Goal: Information Seeking & Learning: Learn about a topic

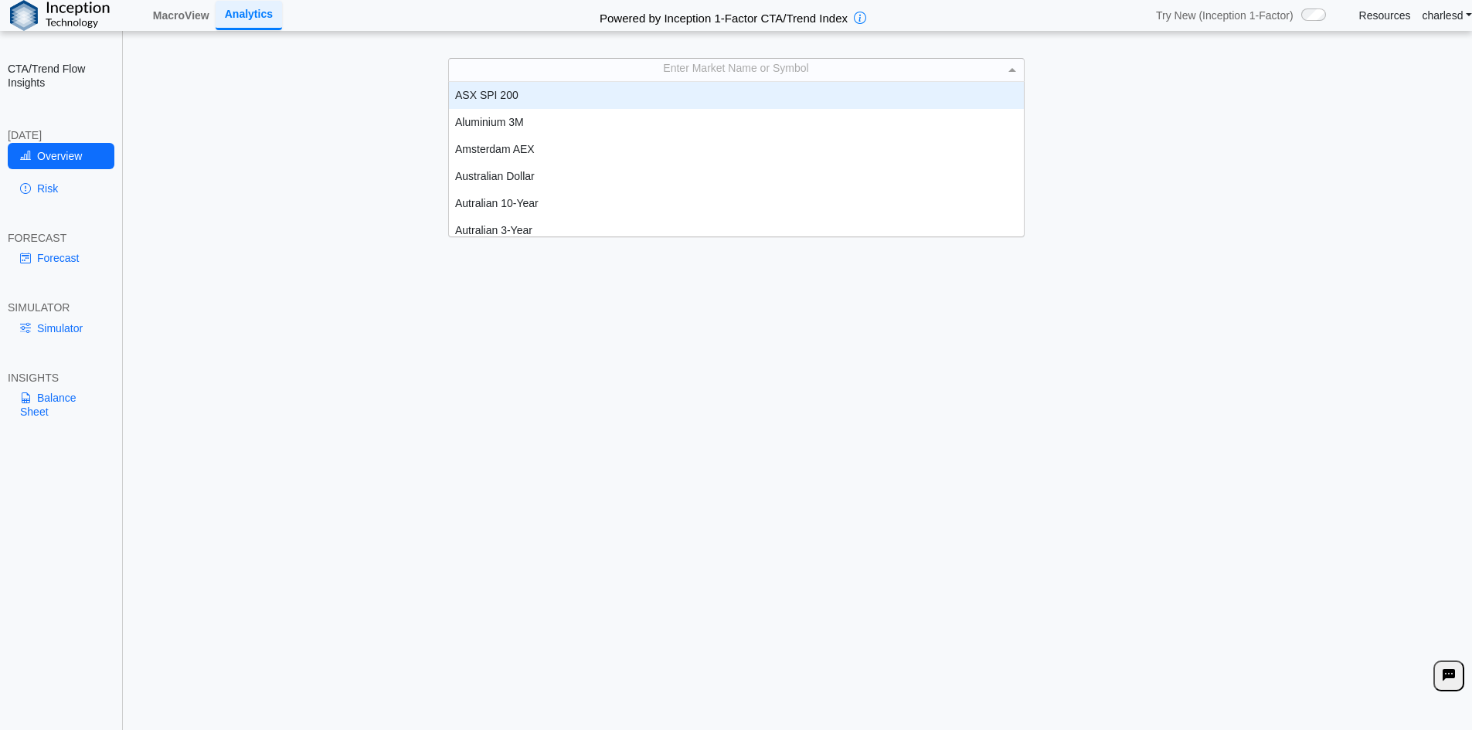
click at [627, 69] on div "Enter Market Name or Symbol" at bounding box center [736, 70] width 575 height 22
type input "***"
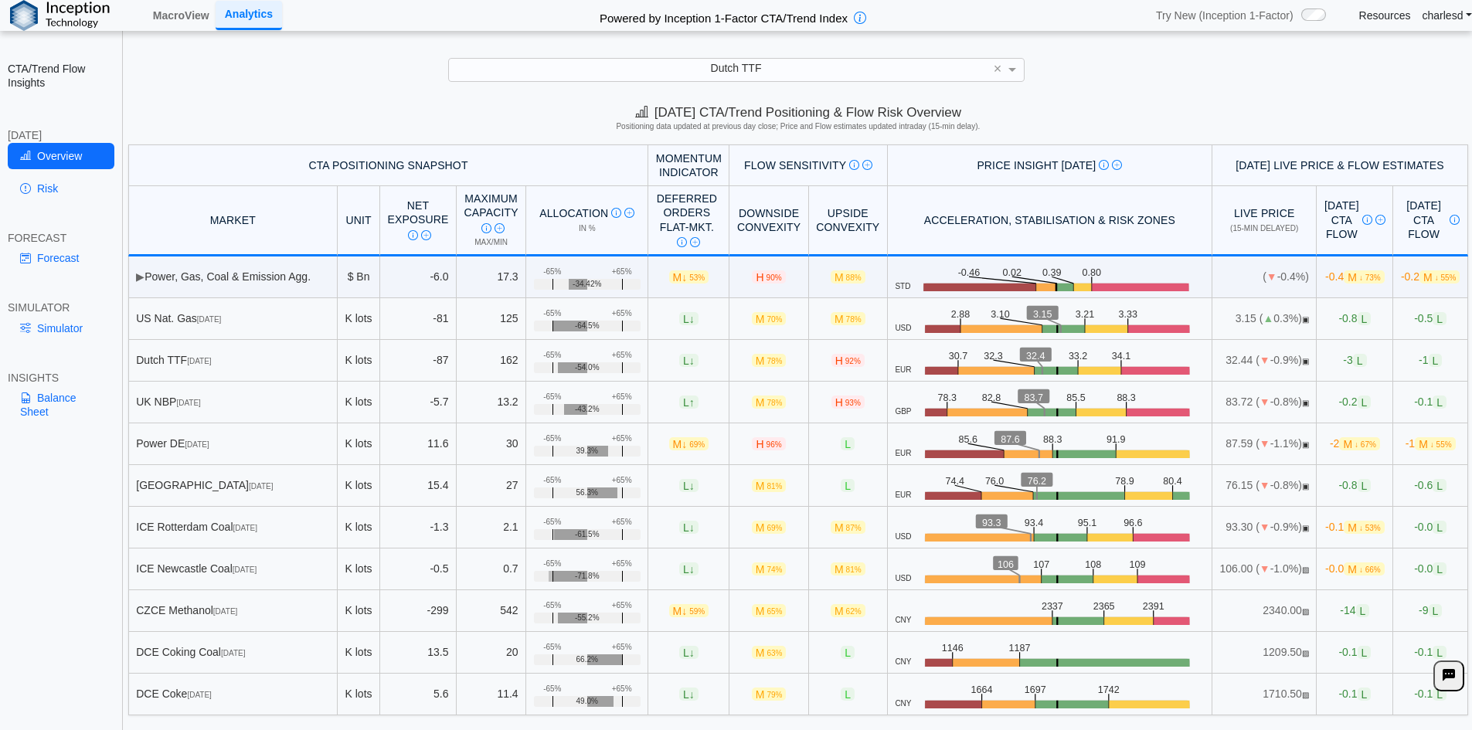
click at [255, 155] on th "CTA Positioning Snapshot" at bounding box center [388, 165] width 521 height 42
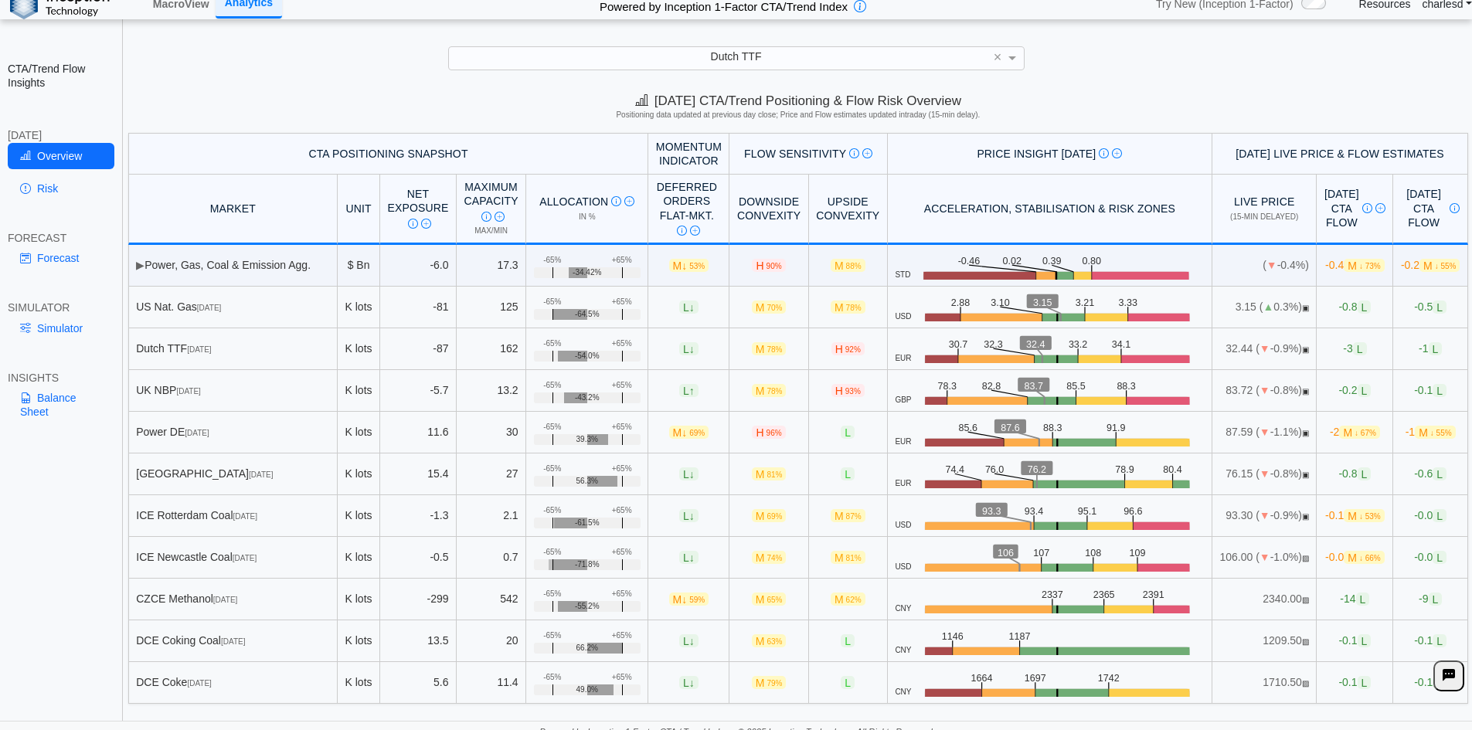
scroll to position [22, 0]
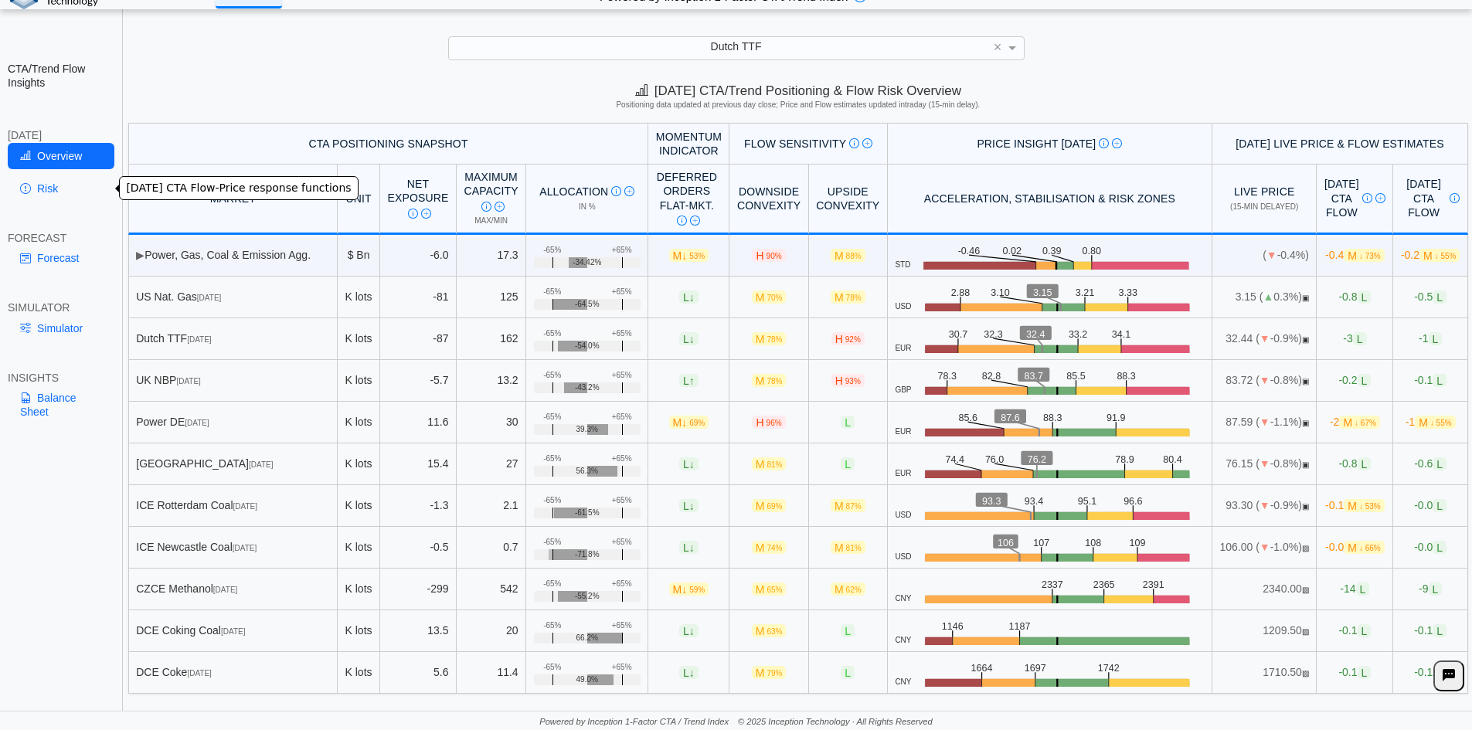
click at [66, 192] on link "Risk" at bounding box center [61, 188] width 107 height 26
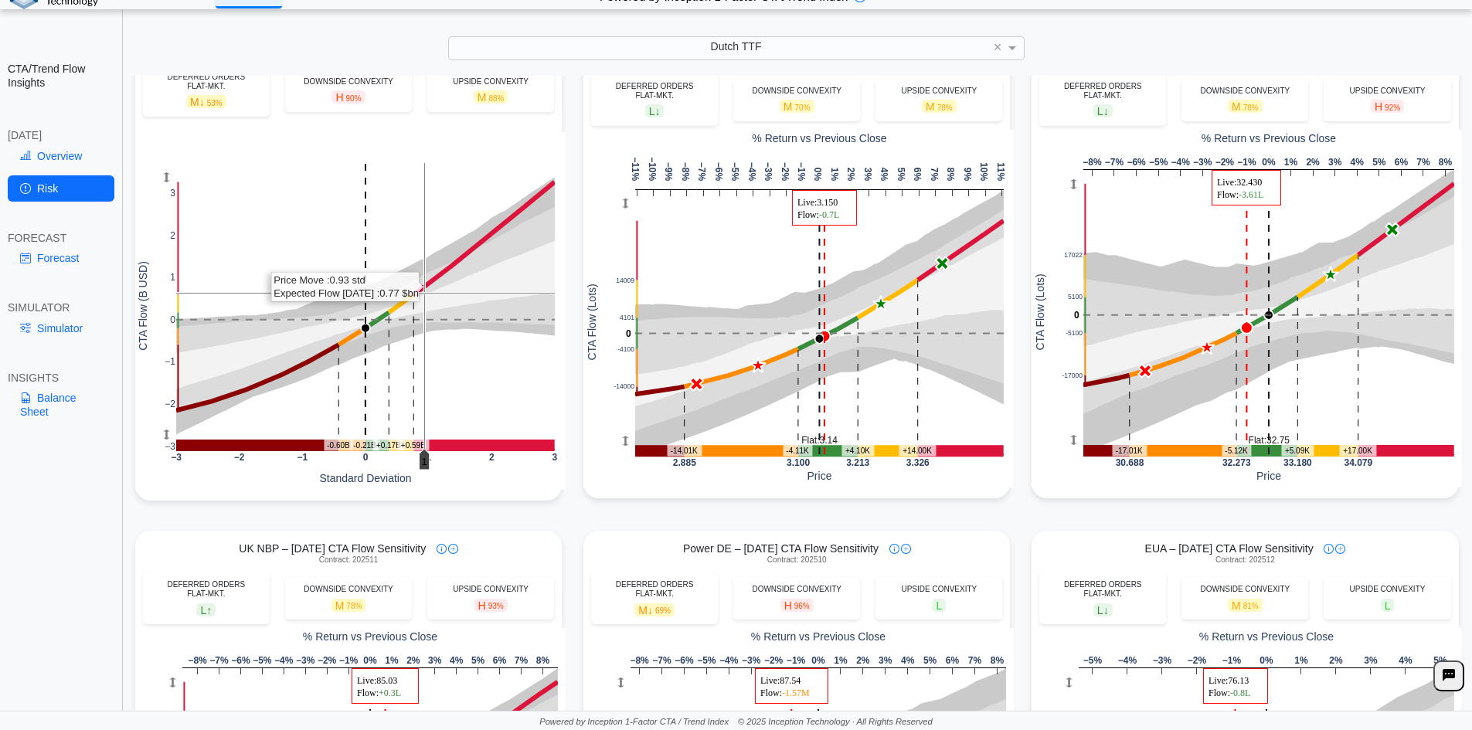
scroll to position [0, 0]
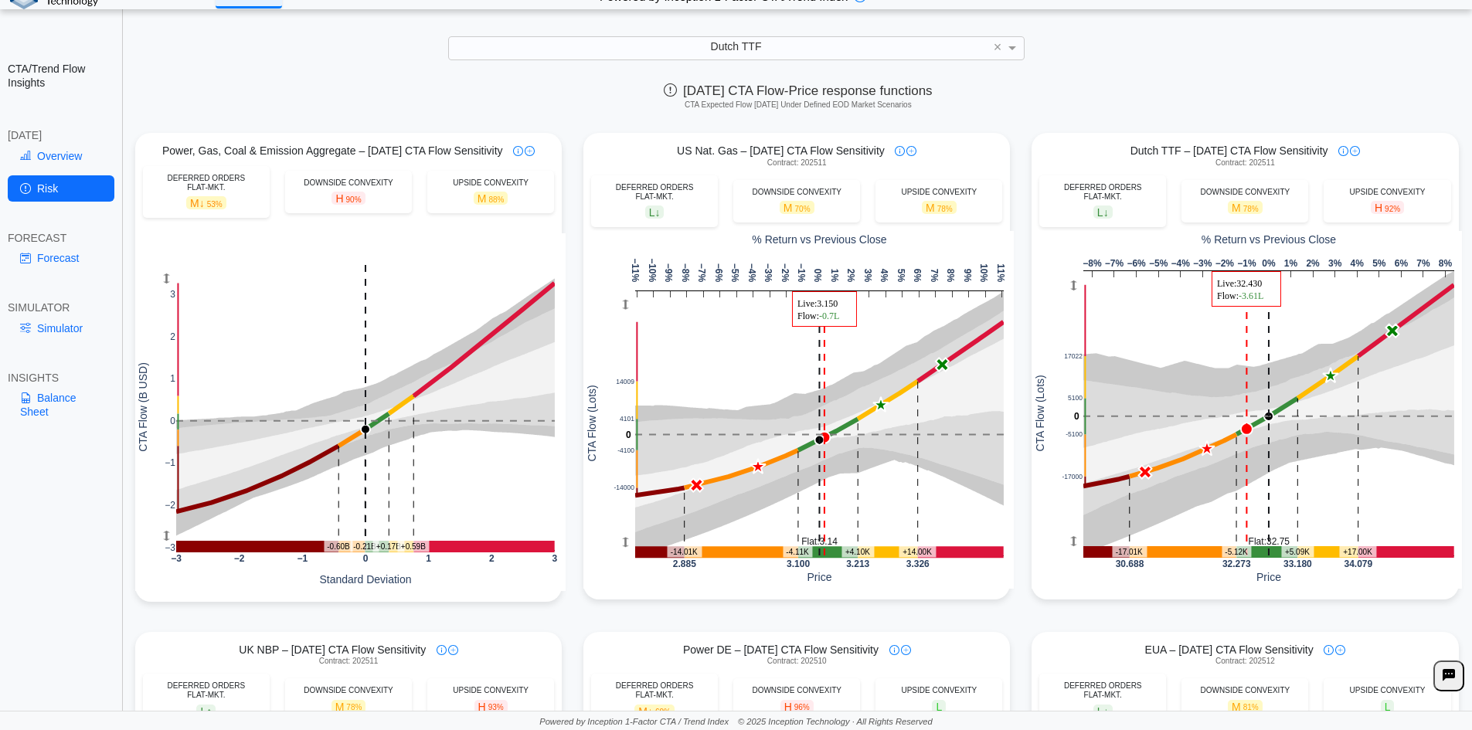
click at [51, 172] on div "Overview Risk" at bounding box center [61, 175] width 107 height 65
click at [49, 164] on link "Overview" at bounding box center [61, 156] width 107 height 26
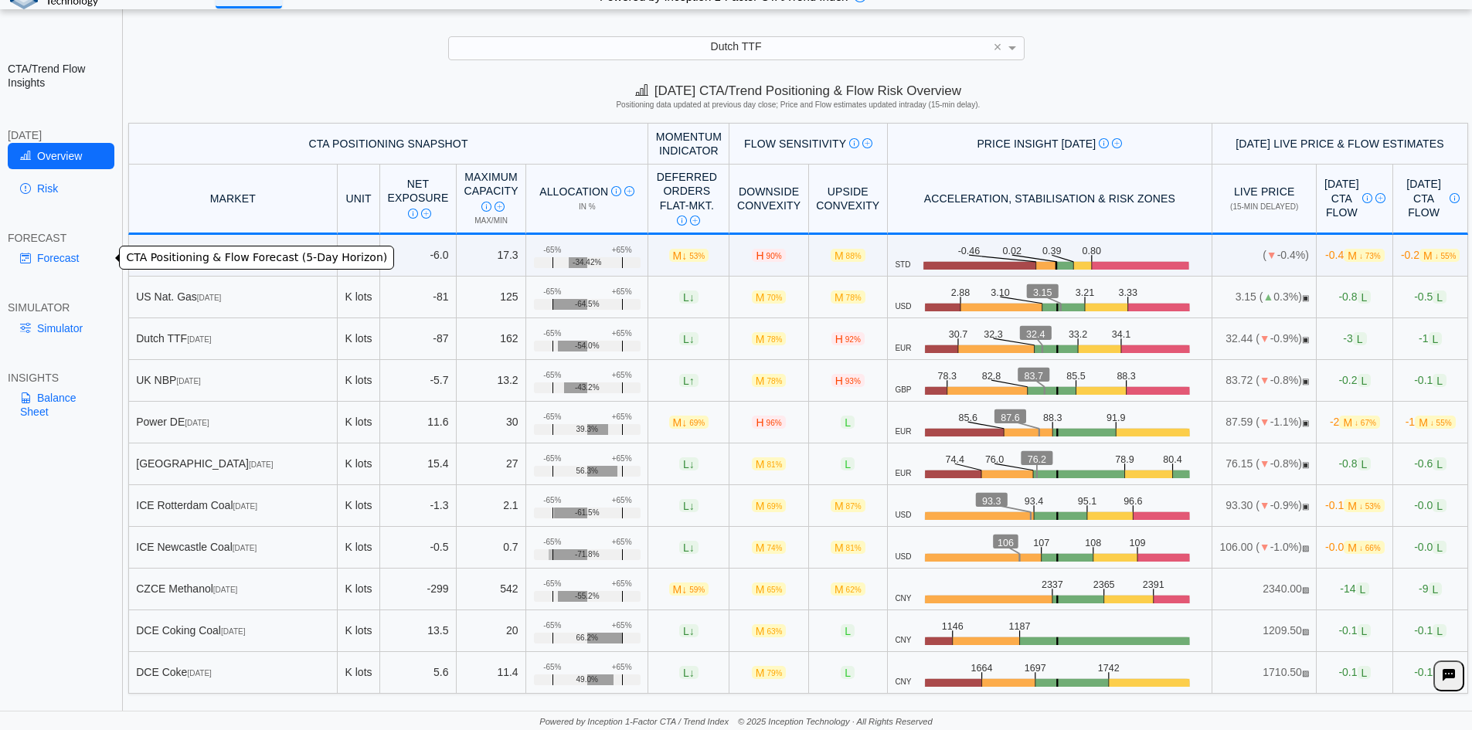
click at [56, 263] on link "Forecast" at bounding box center [61, 258] width 107 height 26
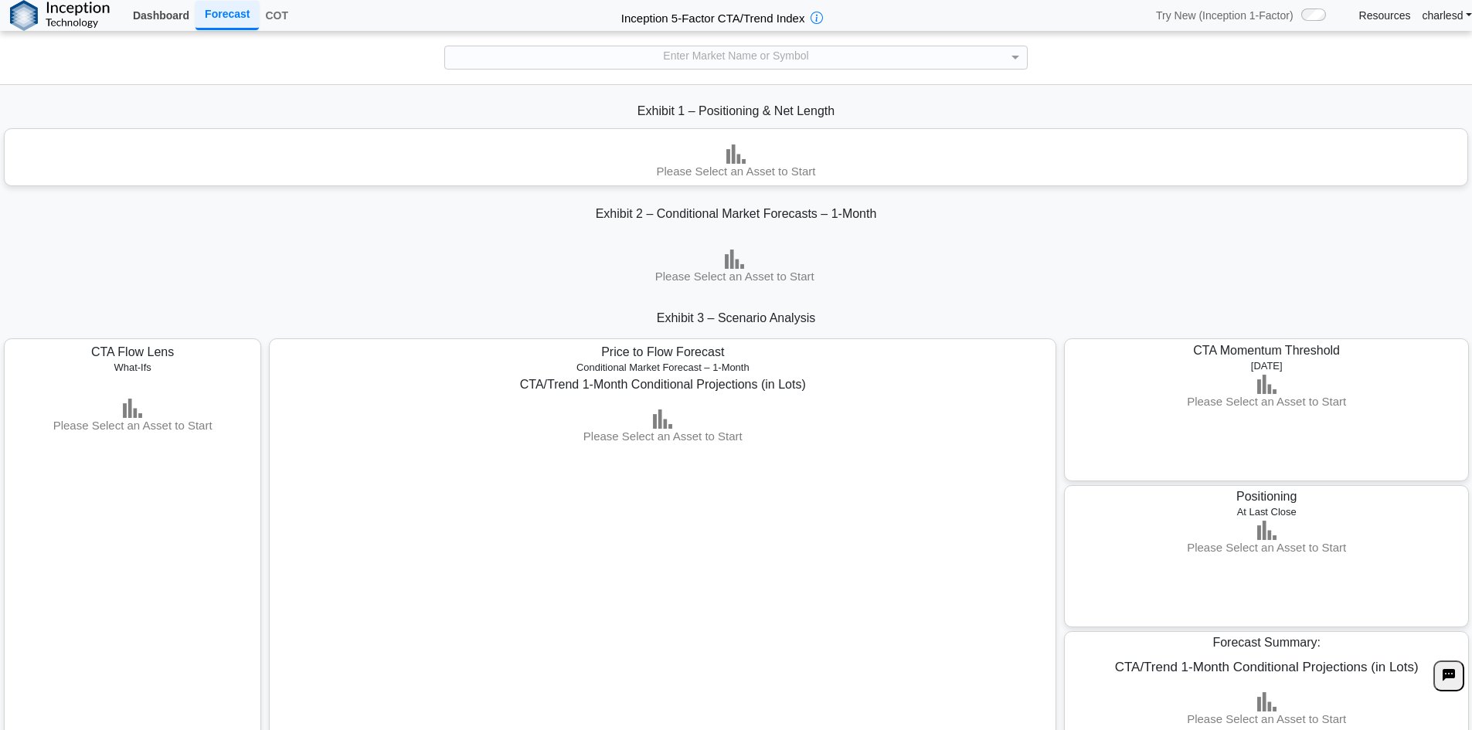
click at [161, 22] on link "Dashboard" at bounding box center [161, 15] width 69 height 26
